Goal: Task Accomplishment & Management: Manage account settings

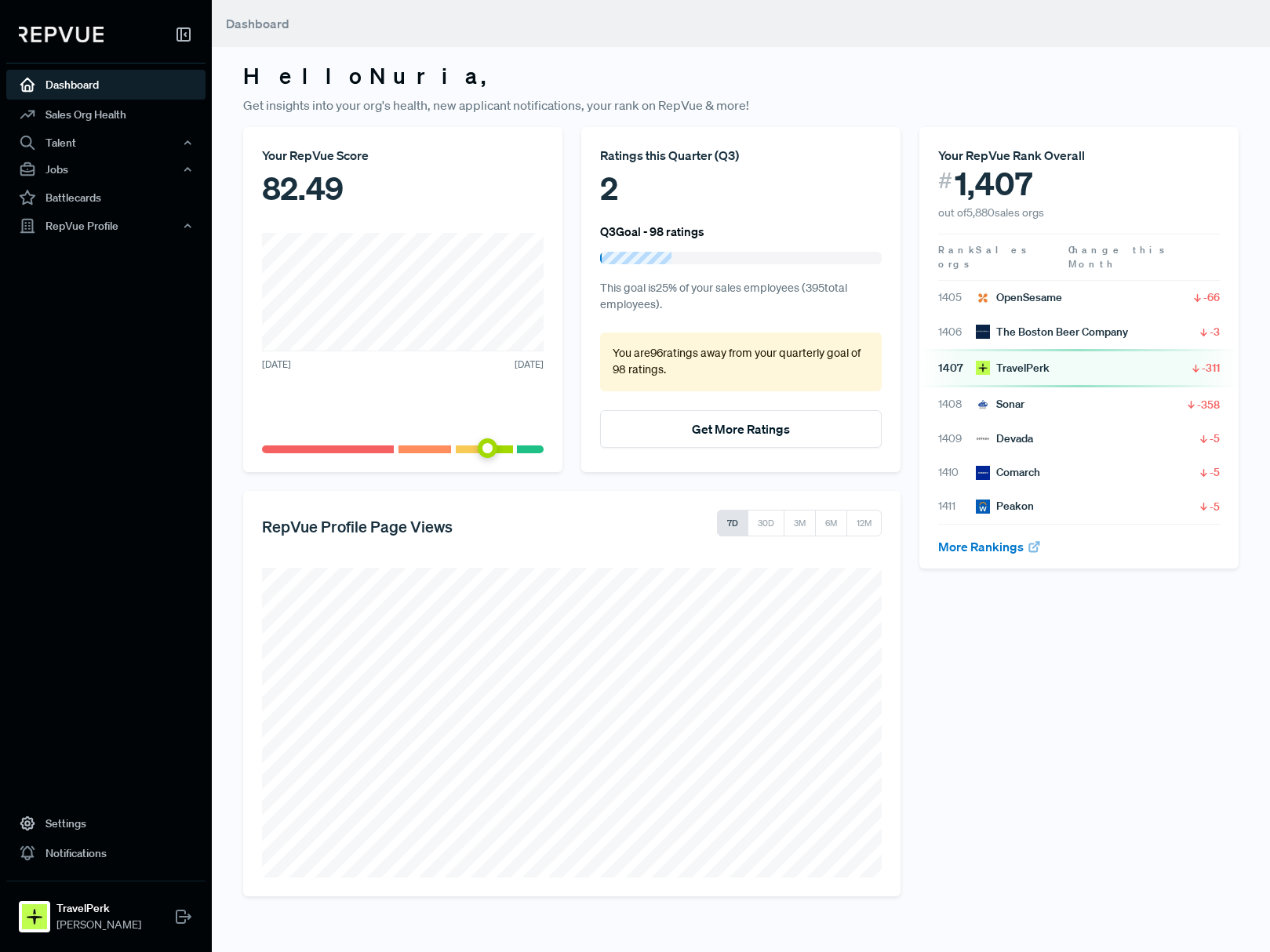
click at [689, 153] on div "Ratings this Quarter ( Q3 )" at bounding box center [741, 155] width 282 height 19
click at [630, 217] on div "Ratings this Quarter ( Q3 ) 2 Q3 Goal - 98 ratings This goal is 25 % of your sa…" at bounding box center [741, 300] width 319 height 345
click at [112, 229] on div "RepVue Profile" at bounding box center [105, 226] width 199 height 27
click at [90, 274] on link "Reviews" at bounding box center [127, 281] width 199 height 25
click at [88, 906] on strong "TravelPerk" at bounding box center [98, 909] width 85 height 17
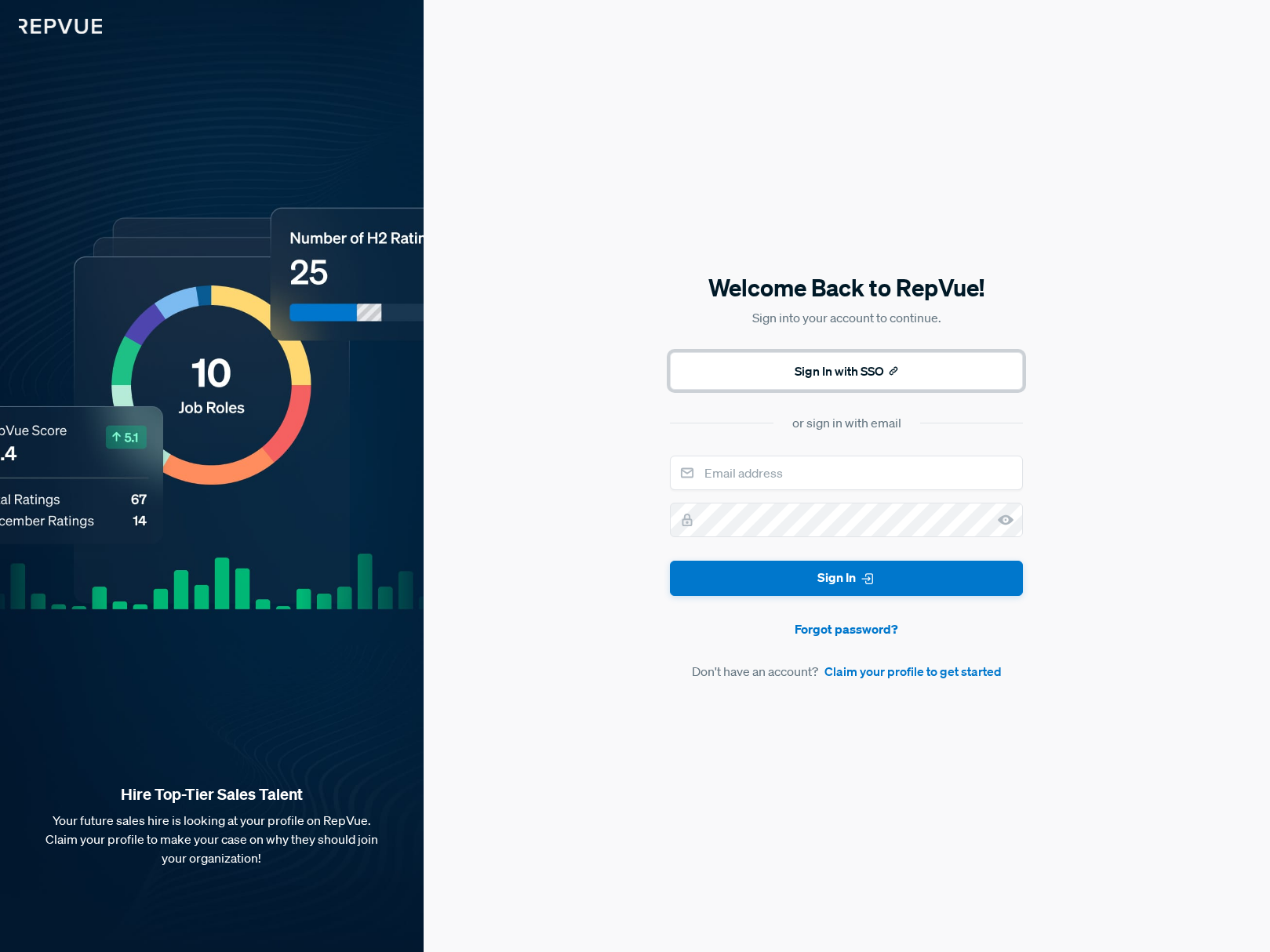
click at [893, 367] on icon at bounding box center [893, 370] width 11 height 11
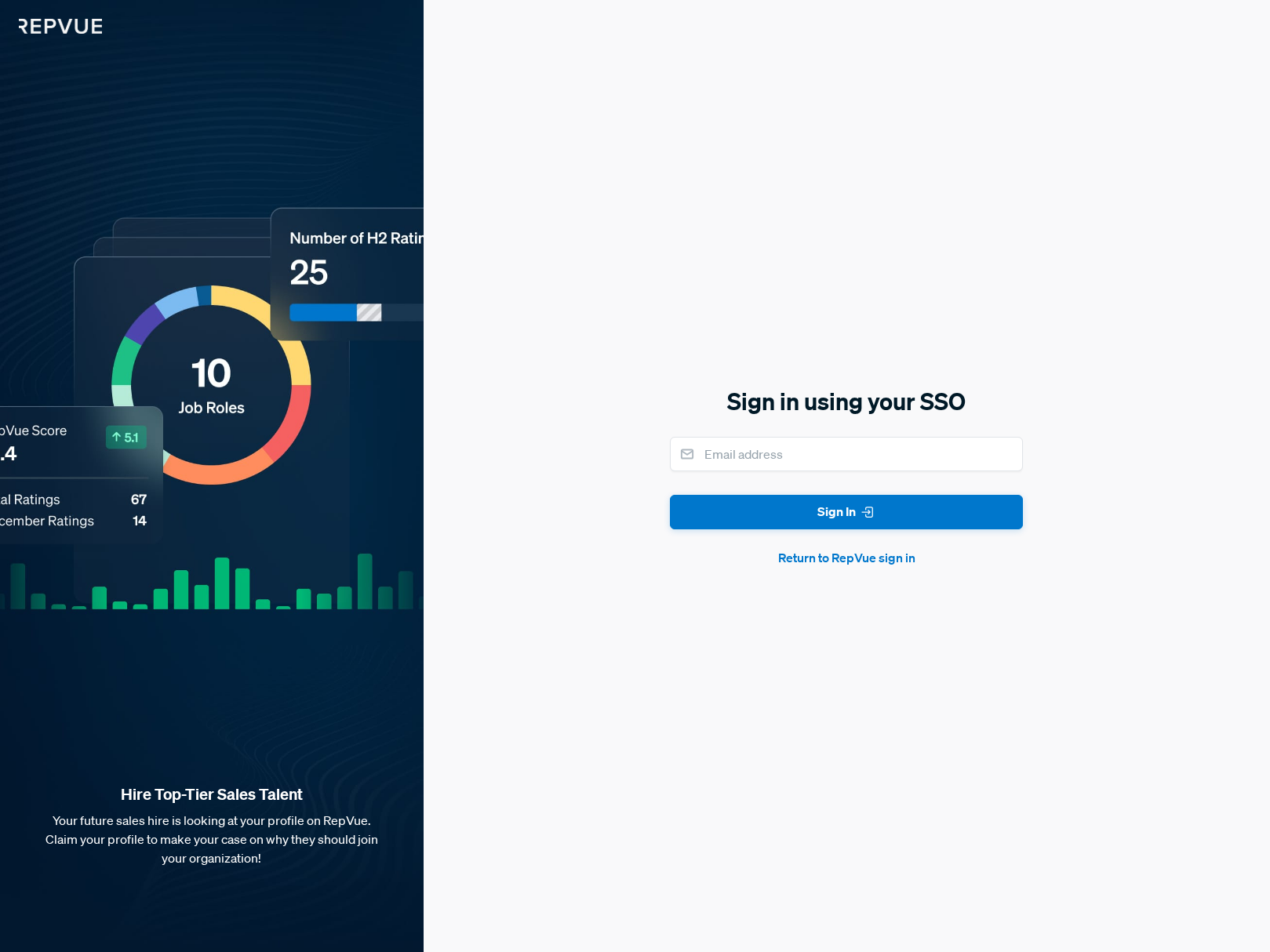
click at [837, 553] on button "Return to RepVue sign in" at bounding box center [846, 557] width 353 height 19
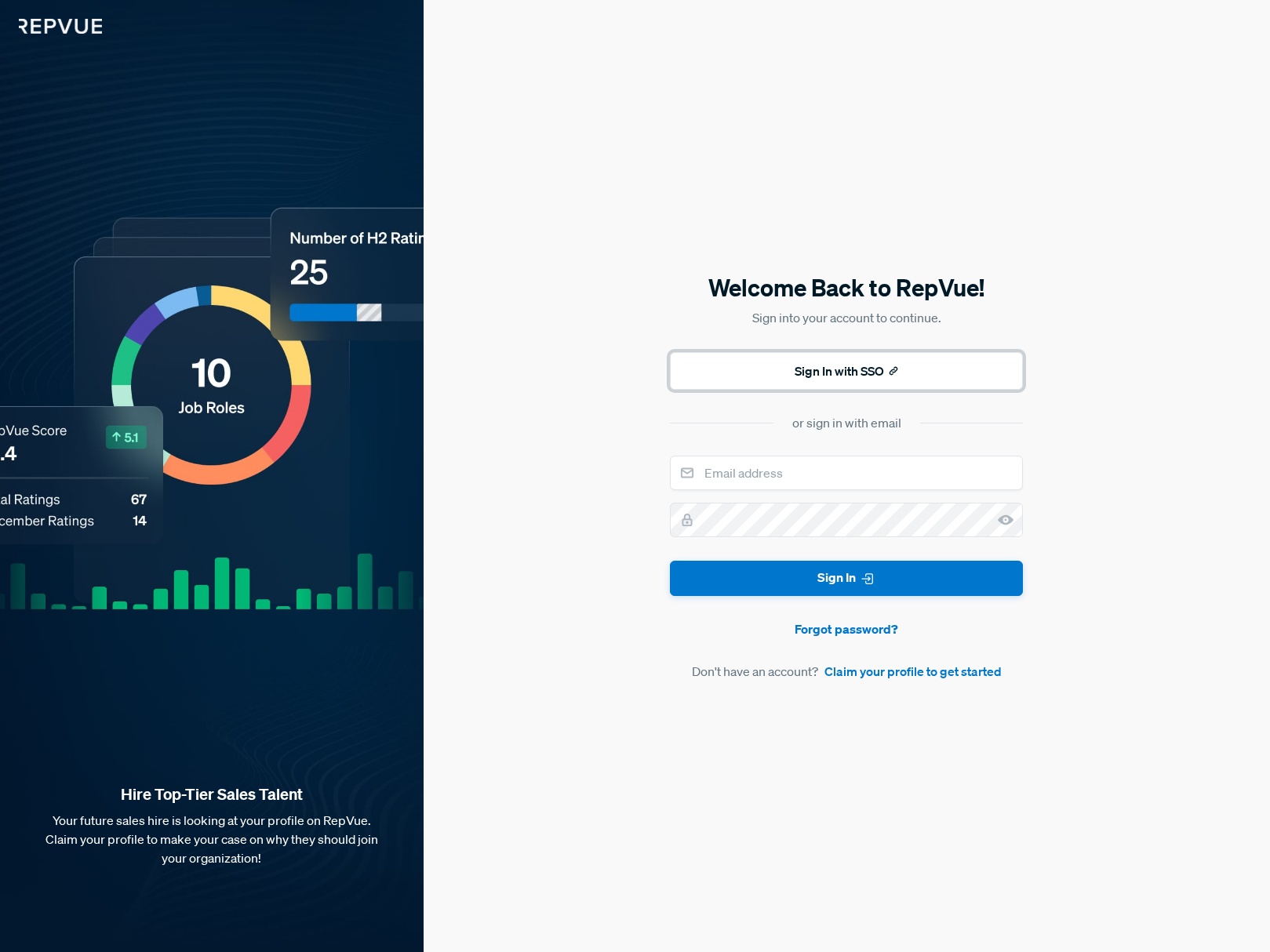
click at [852, 368] on button "Sign In with SSO" at bounding box center [846, 370] width 353 height 38
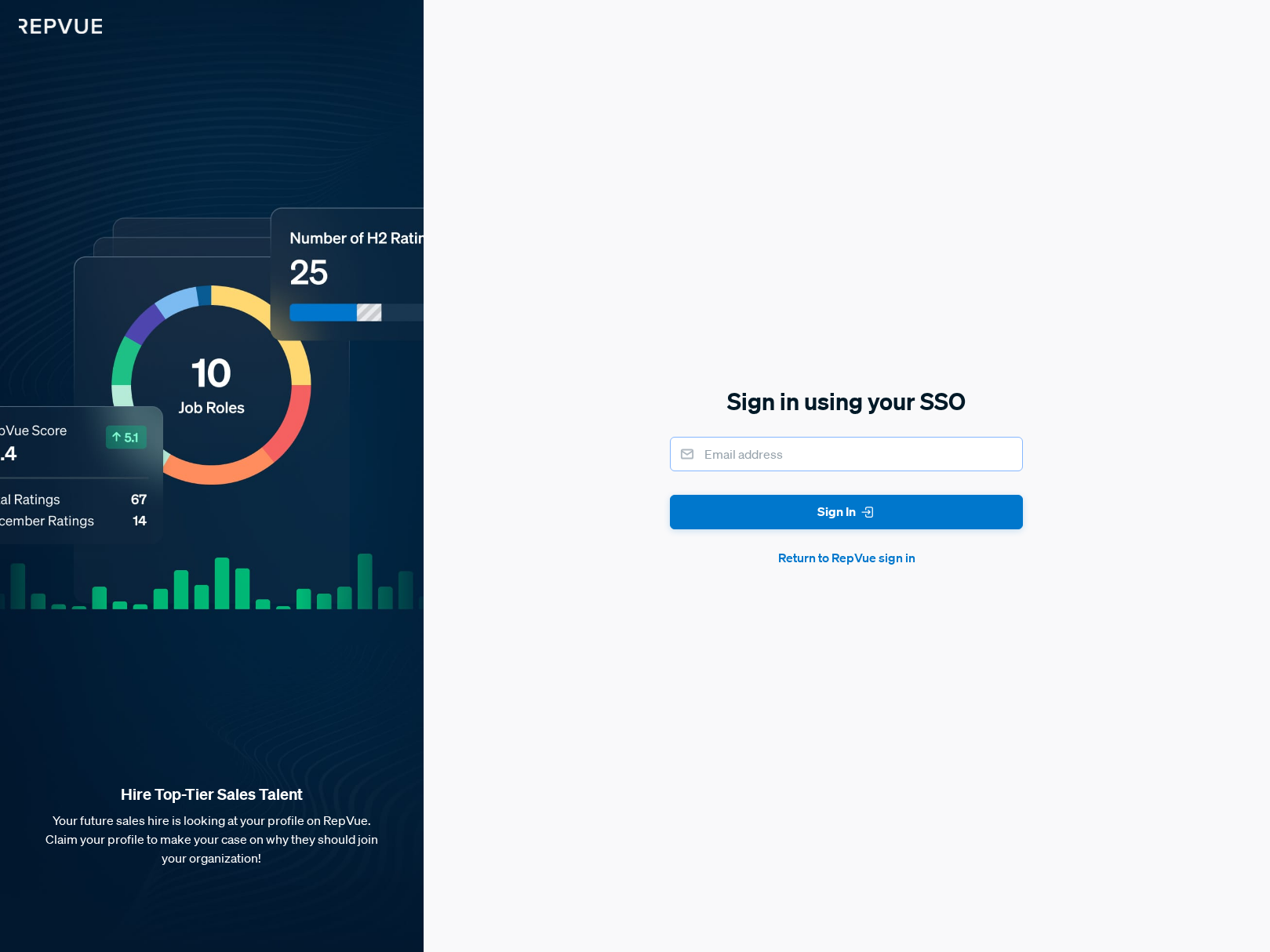
click at [826, 445] on input "email" at bounding box center [846, 454] width 353 height 35
type input "nuria.sabater@travelperk.com"
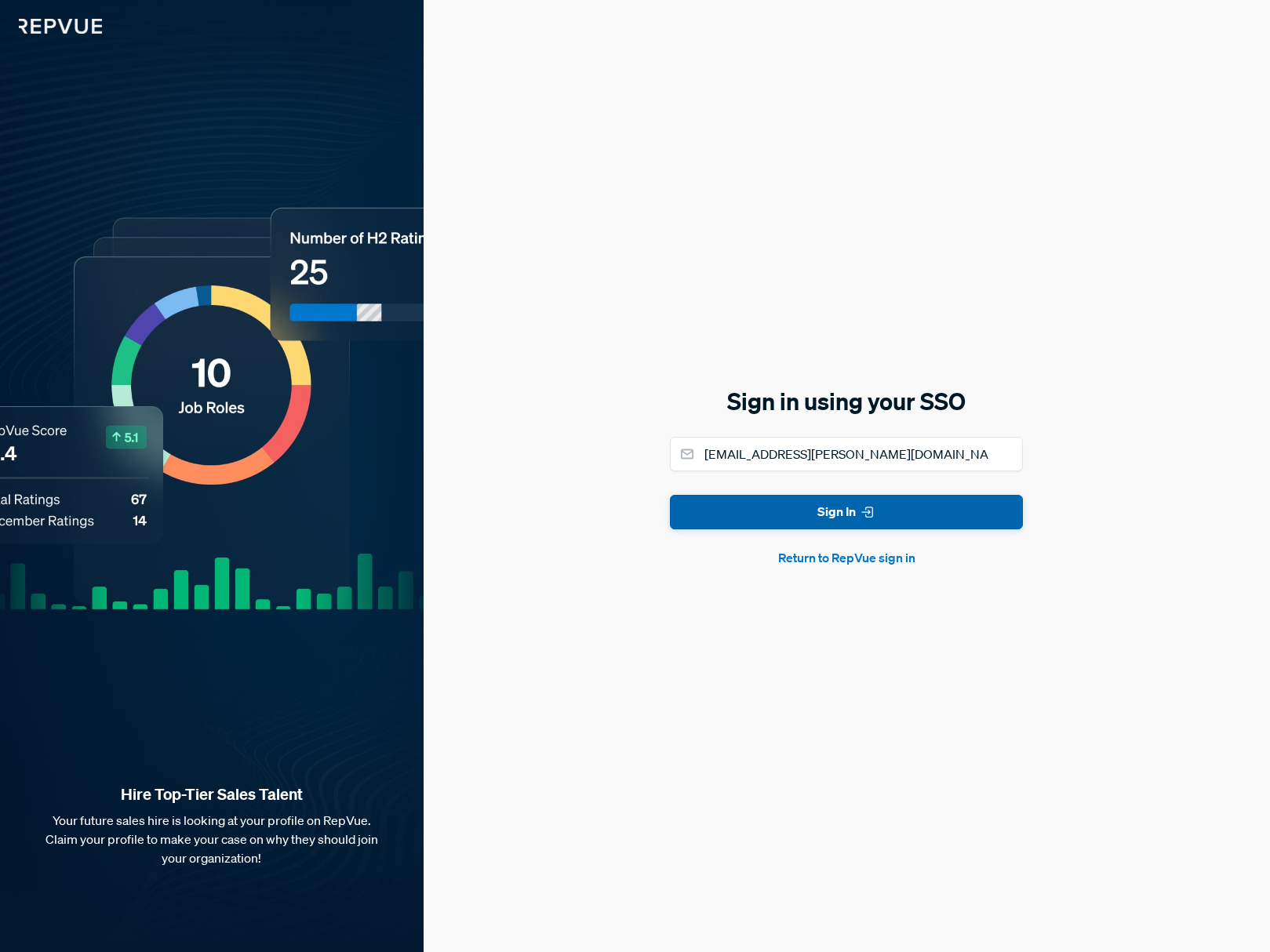
click at [833, 511] on button "Sign In" at bounding box center [846, 513] width 353 height 35
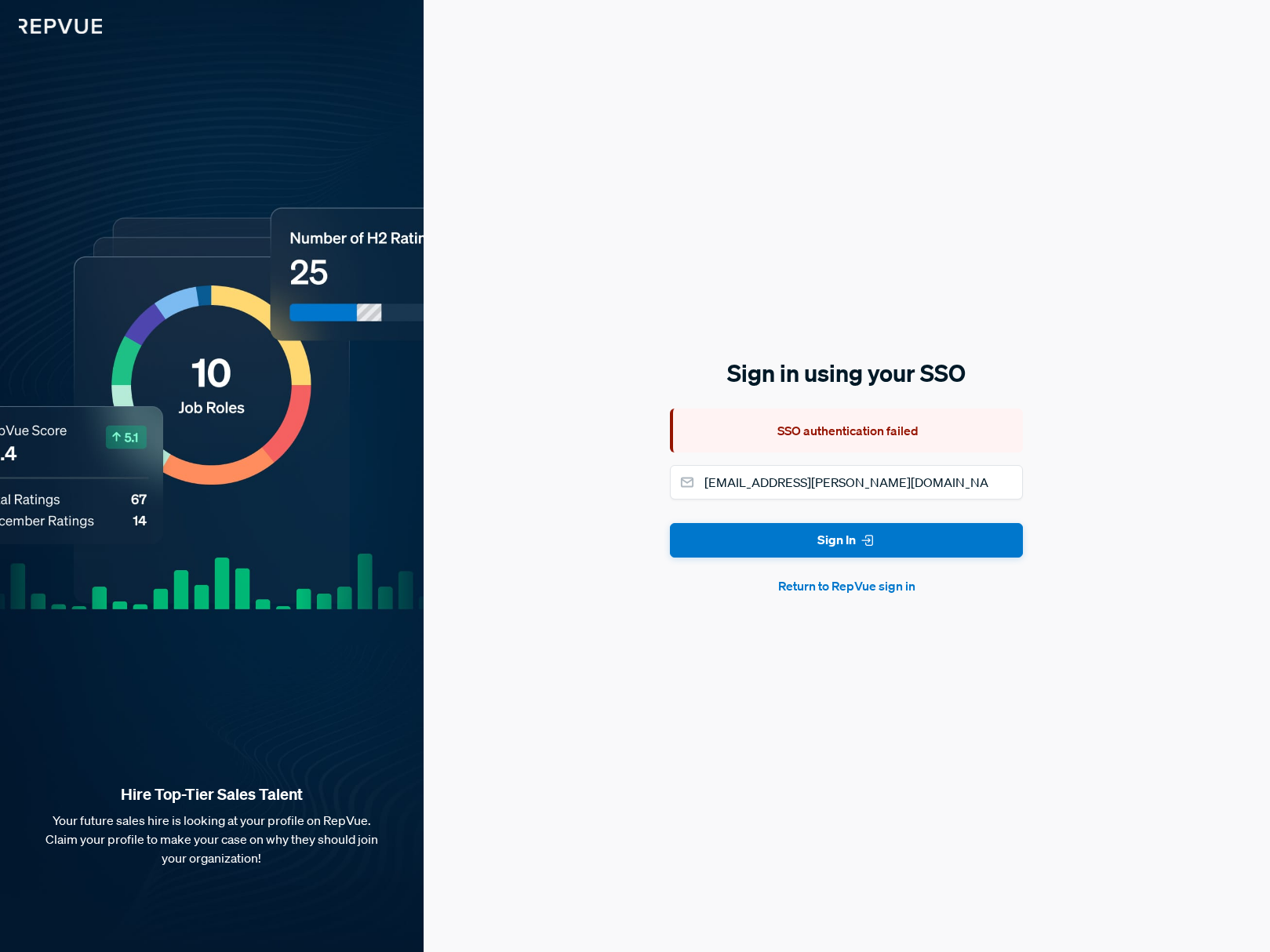
click at [819, 588] on button "Return to RepVue sign in" at bounding box center [846, 586] width 353 height 19
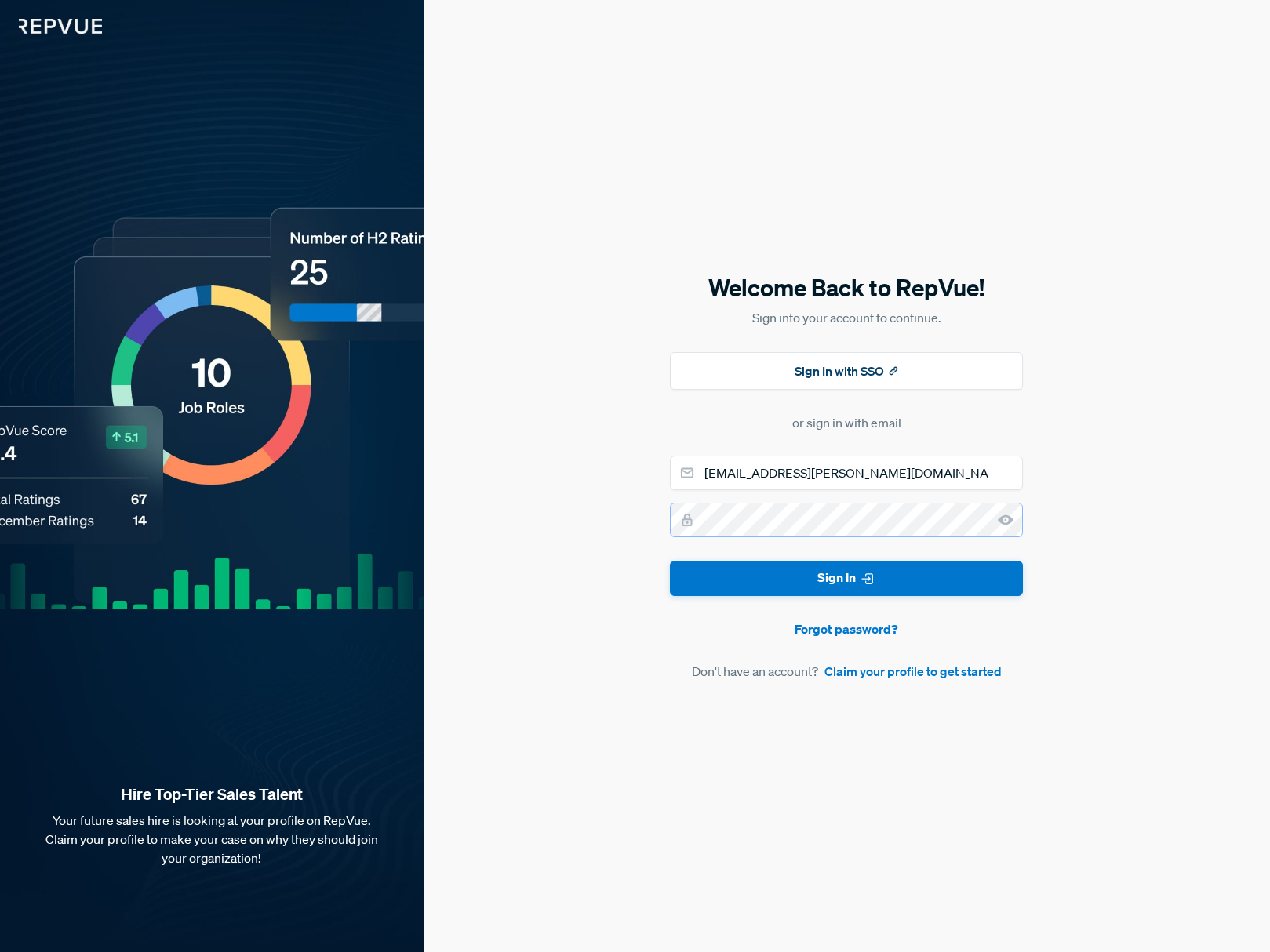
click at [670, 561] on button "Sign In" at bounding box center [846, 578] width 353 height 35
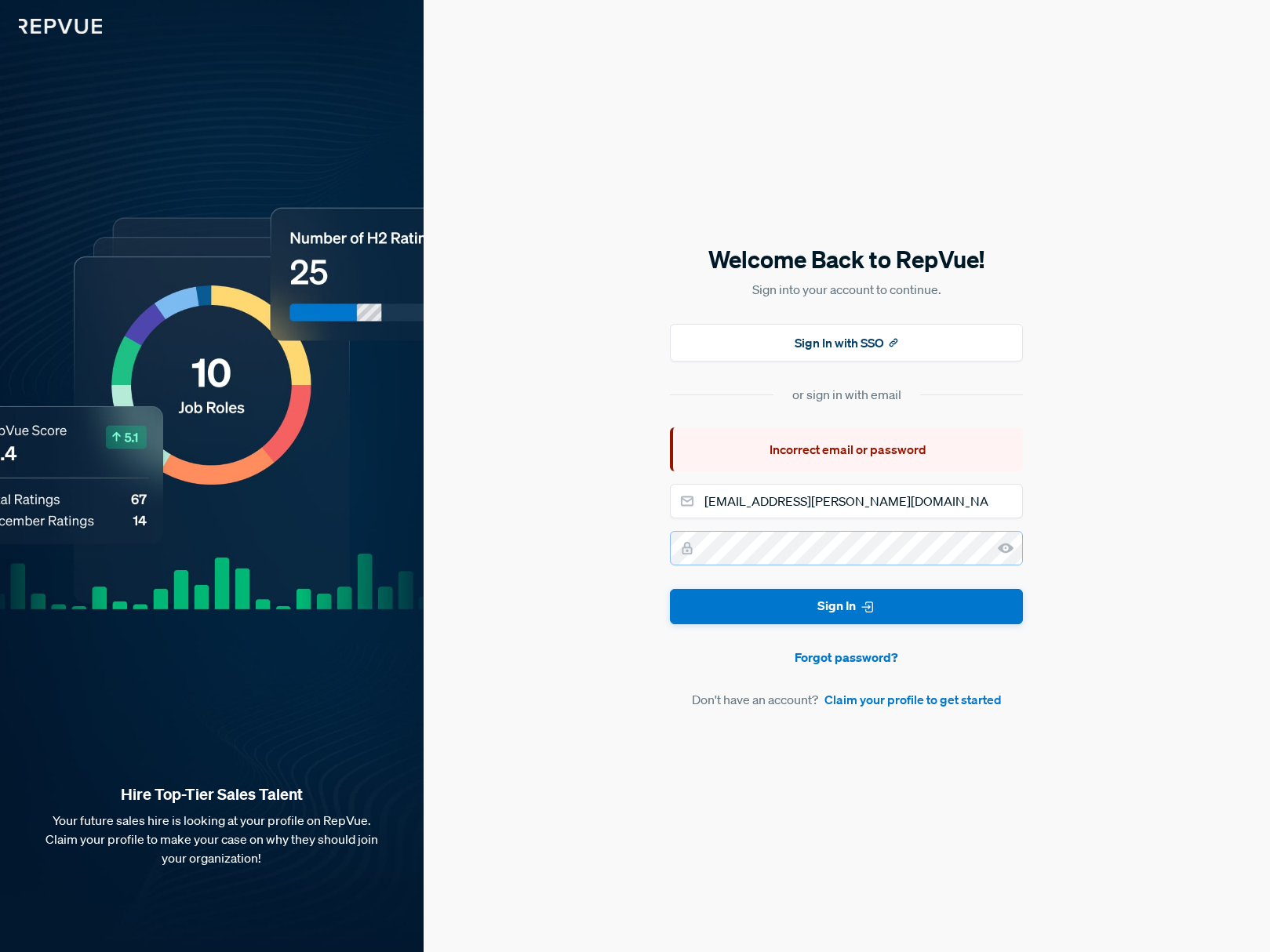
click at [682, 548] on div at bounding box center [846, 548] width 353 height 35
click at [1002, 548] on use at bounding box center [1006, 549] width 16 height 10
click at [670, 589] on button "Sign In" at bounding box center [846, 607] width 353 height 35
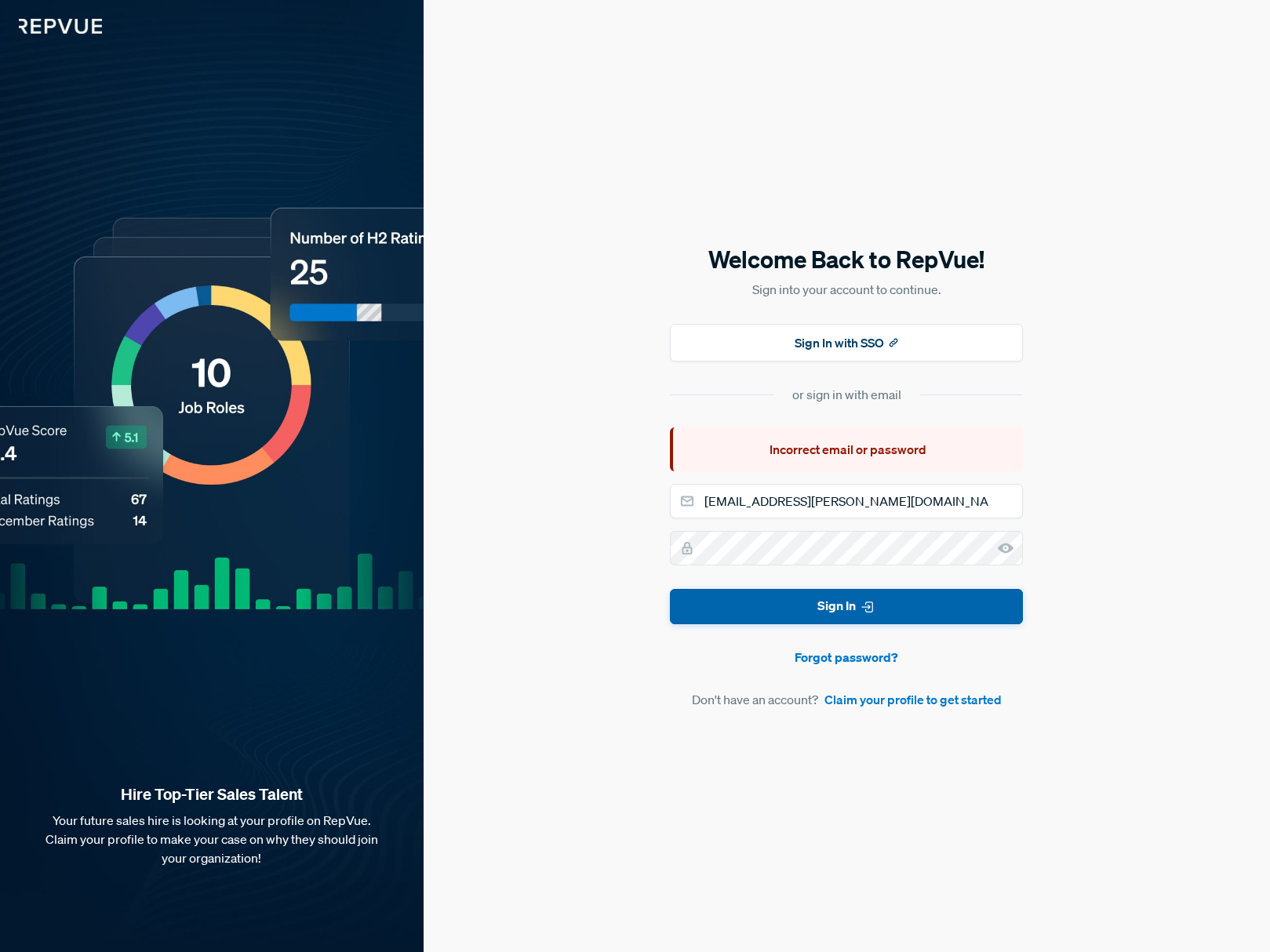
click at [892, 605] on button "Sign In" at bounding box center [846, 607] width 353 height 35
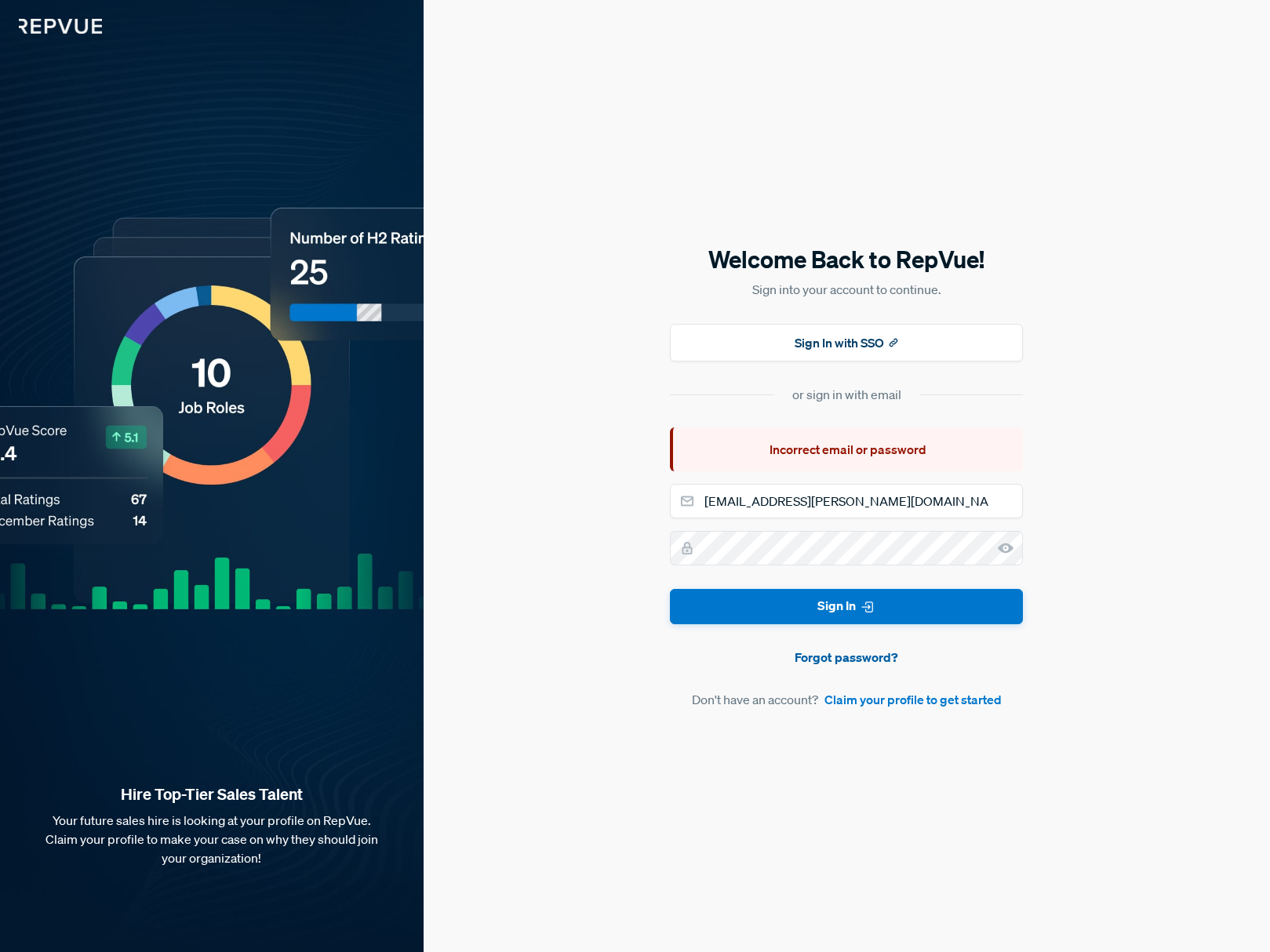
click at [862, 656] on link "Forgot password?" at bounding box center [846, 657] width 353 height 19
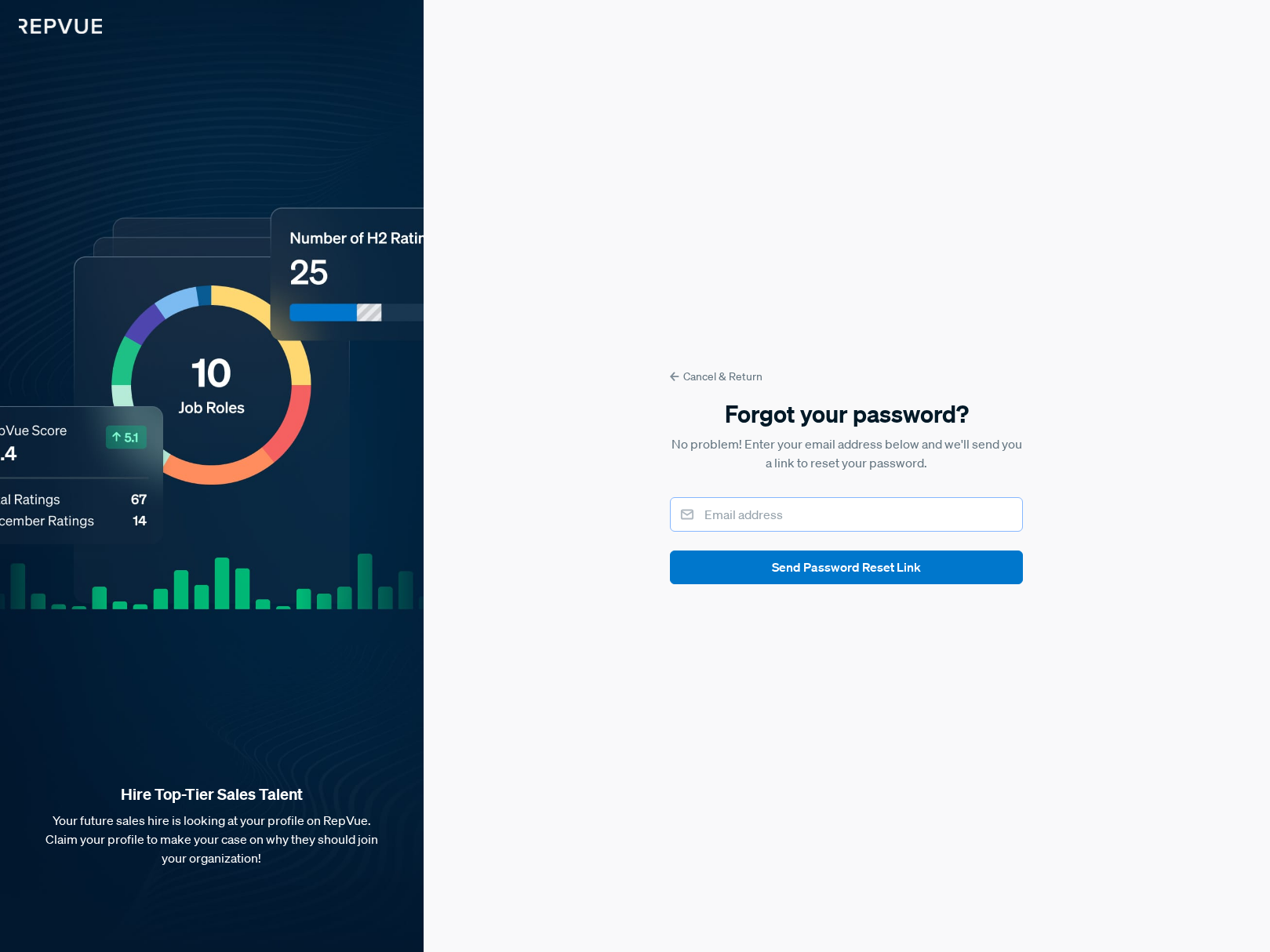
click at [872, 521] on input "email" at bounding box center [846, 514] width 353 height 35
type input "nuria.sabater@travelperk.com"
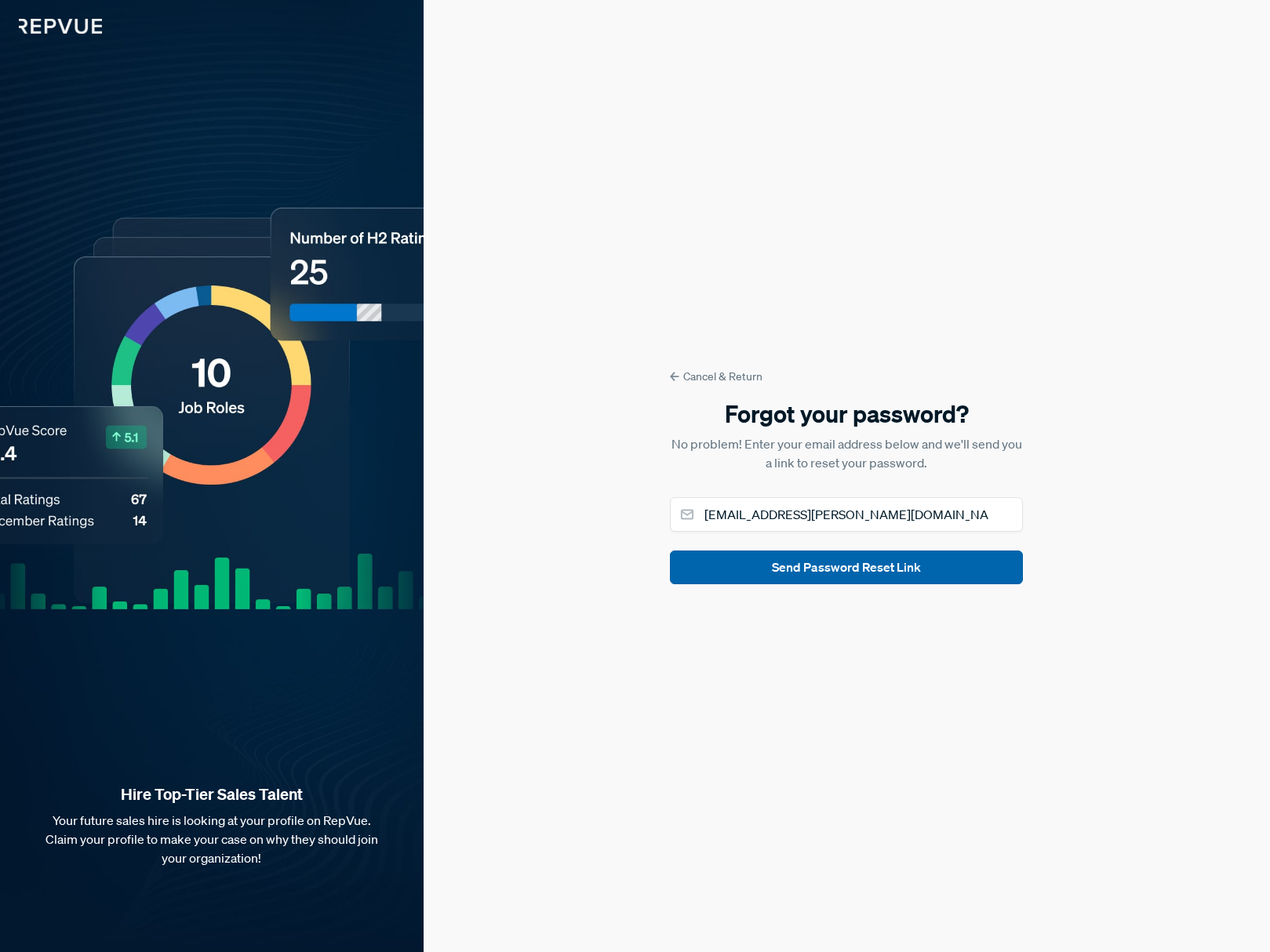
click at [865, 555] on button "Send Password Reset Link" at bounding box center [846, 567] width 353 height 34
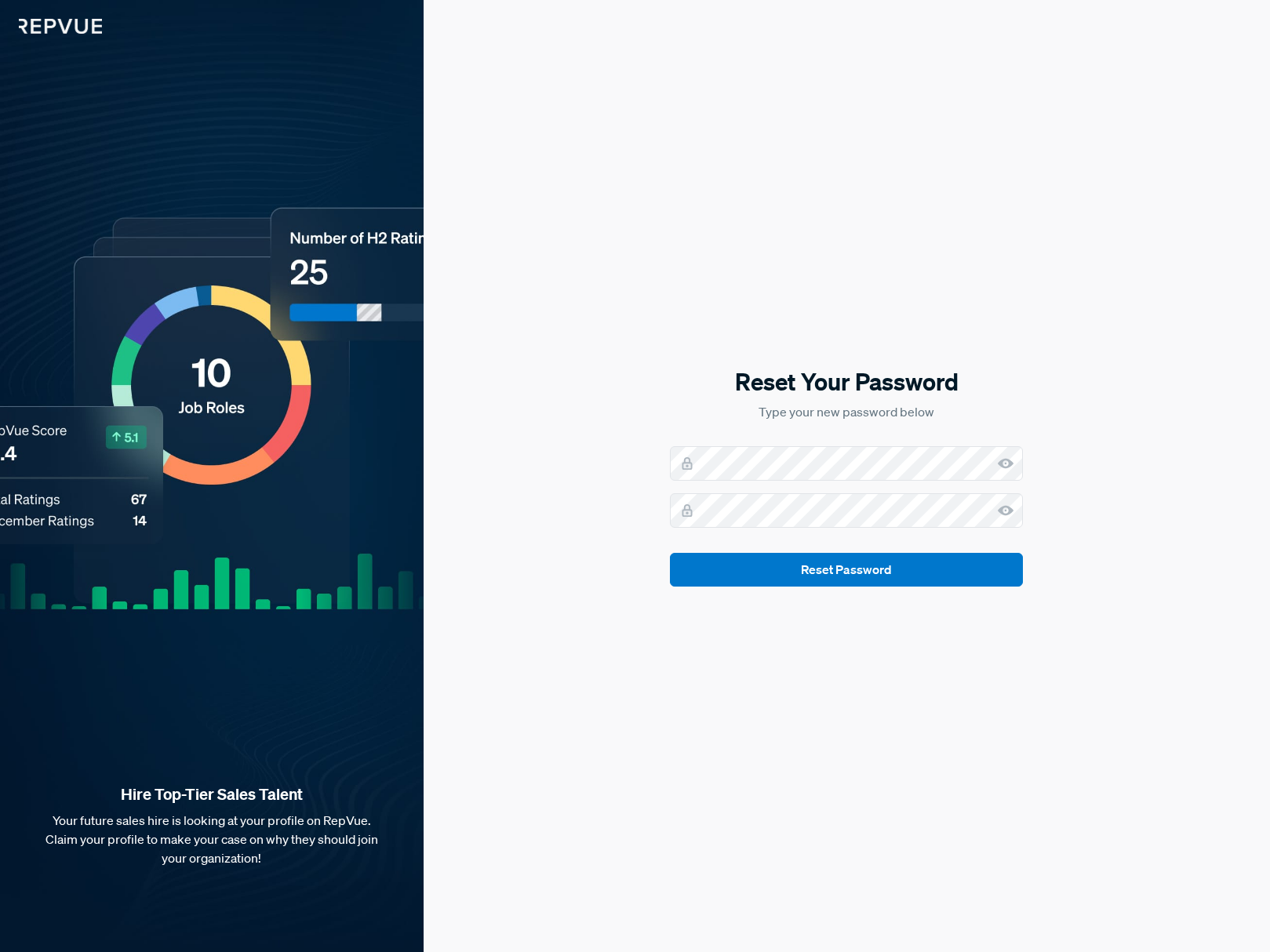
click at [998, 461] on icon at bounding box center [1006, 464] width 16 height 16
click at [685, 459] on div at bounding box center [846, 463] width 353 height 35
click at [789, 572] on button "Reset Password" at bounding box center [846, 570] width 353 height 34
